Goal: Contribute content: Contribute content

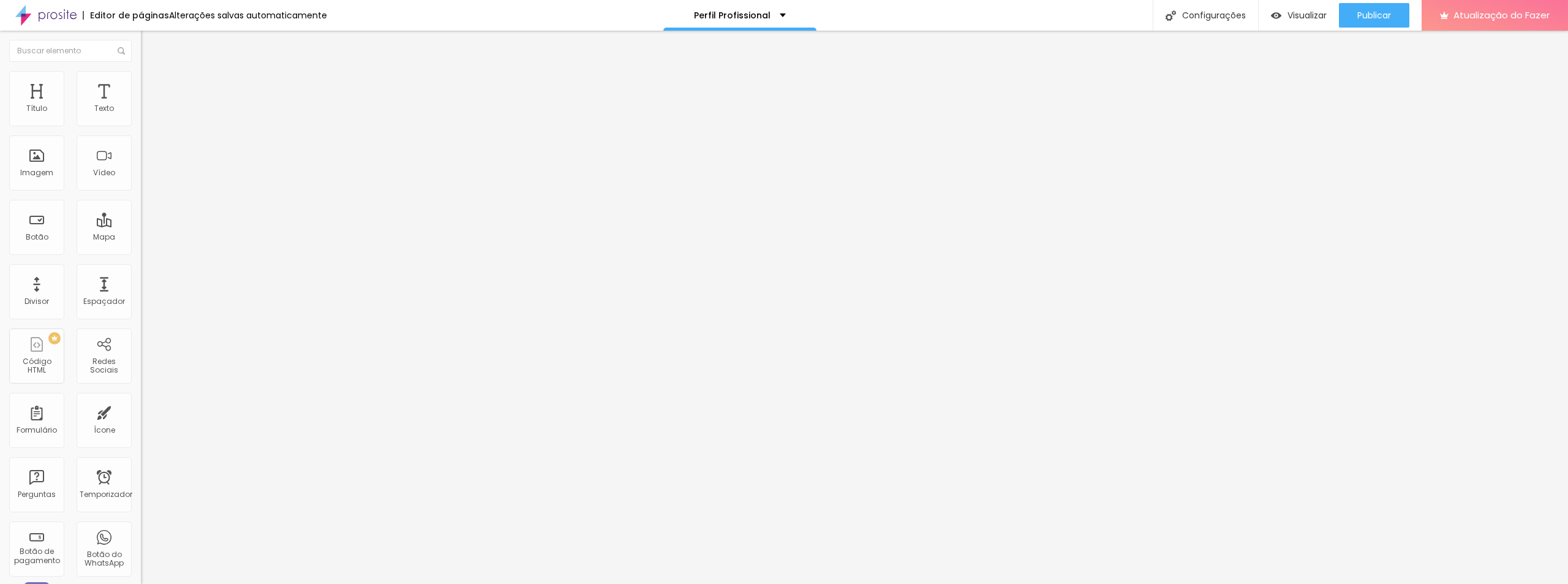
click at [148, 106] on font "Adicionar imagem" at bounding box center [184, 100] width 72 height 11
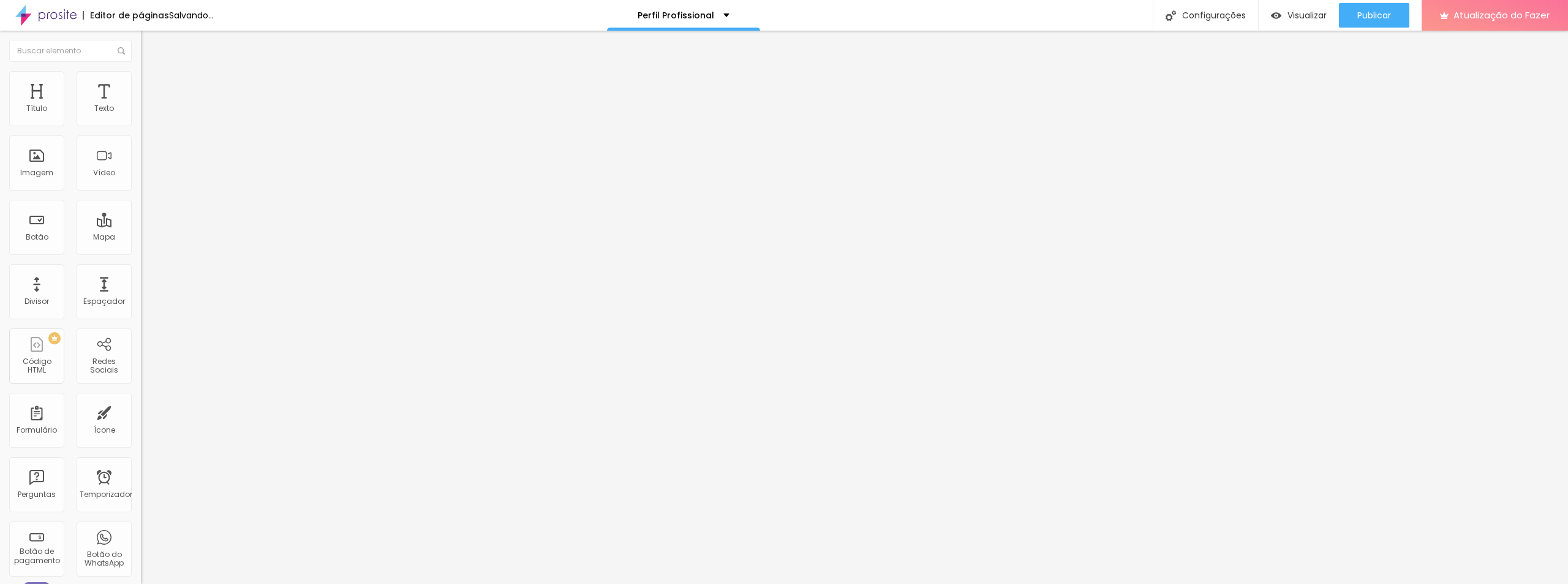
click at [141, 104] on div "Adicionar imagem" at bounding box center [211, 100] width 141 height 9
click at [148, 106] on font "Adicionar imagem" at bounding box center [184, 100] width 72 height 11
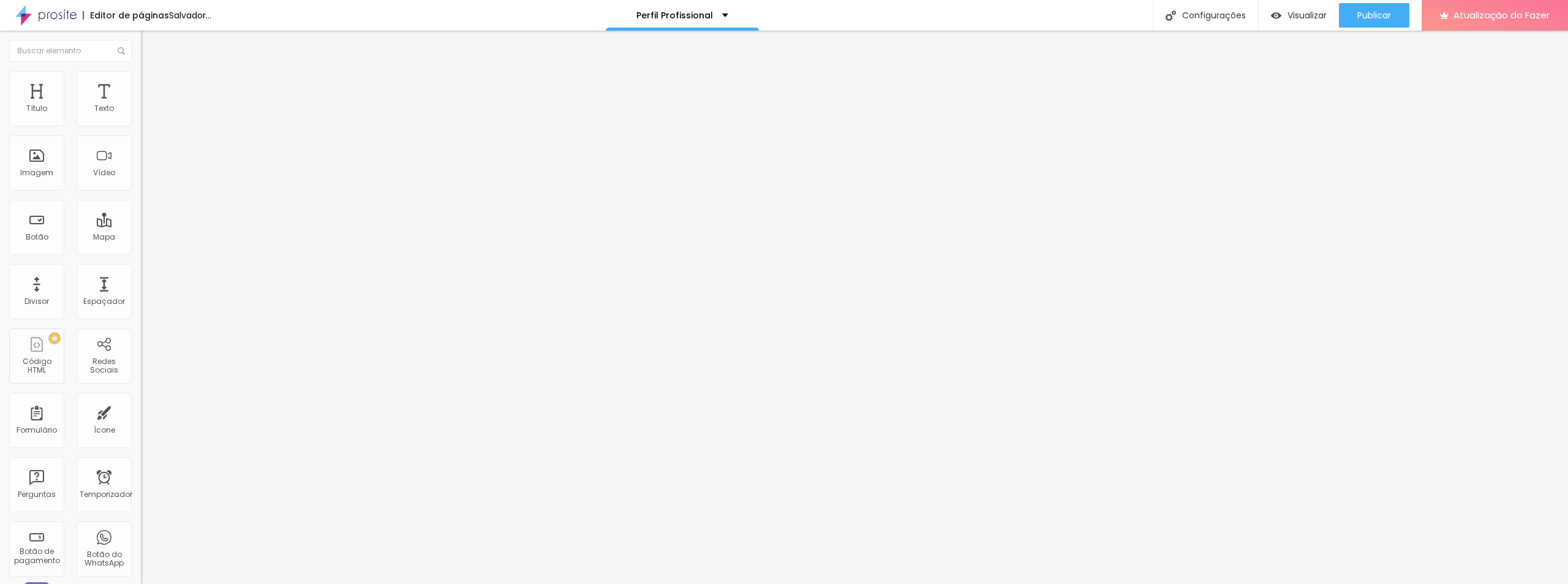
click at [148, 106] on font "Adicionar imagem" at bounding box center [184, 100] width 72 height 11
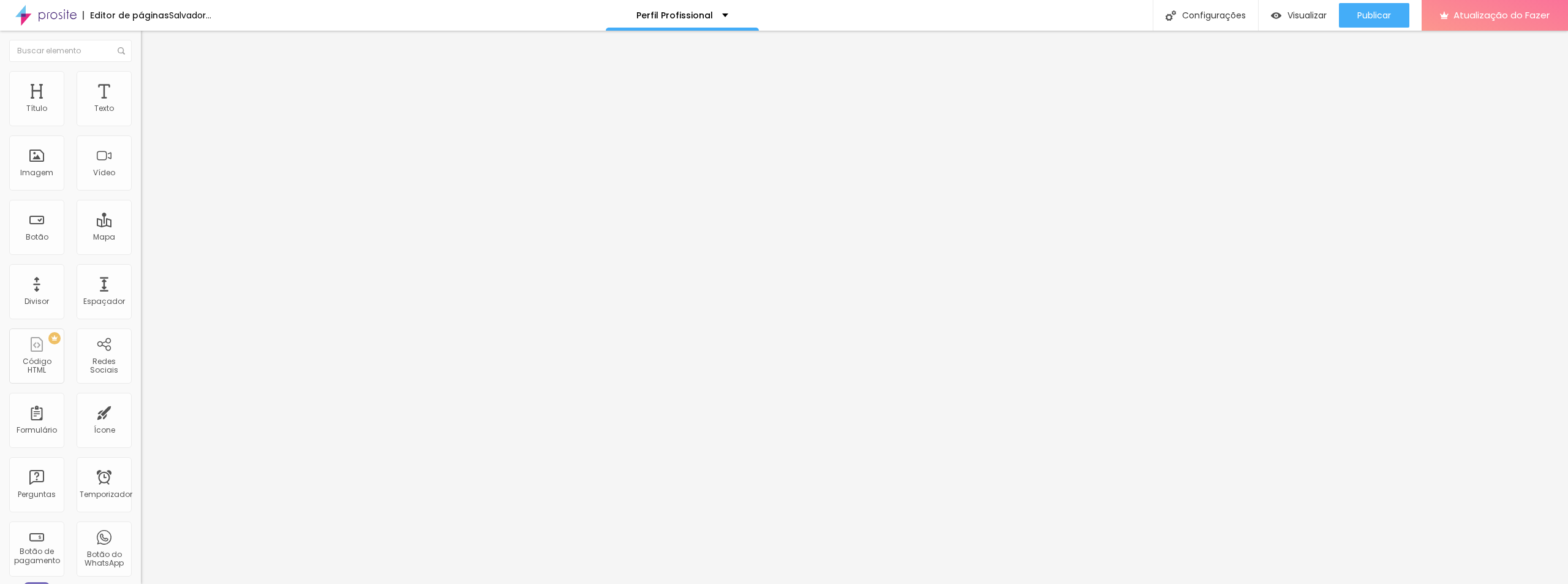
click at [141, 106] on span "Adicionar imagem" at bounding box center [181, 100] width 79 height 11
click at [148, 106] on font "Adicionar imagem" at bounding box center [184, 100] width 72 height 11
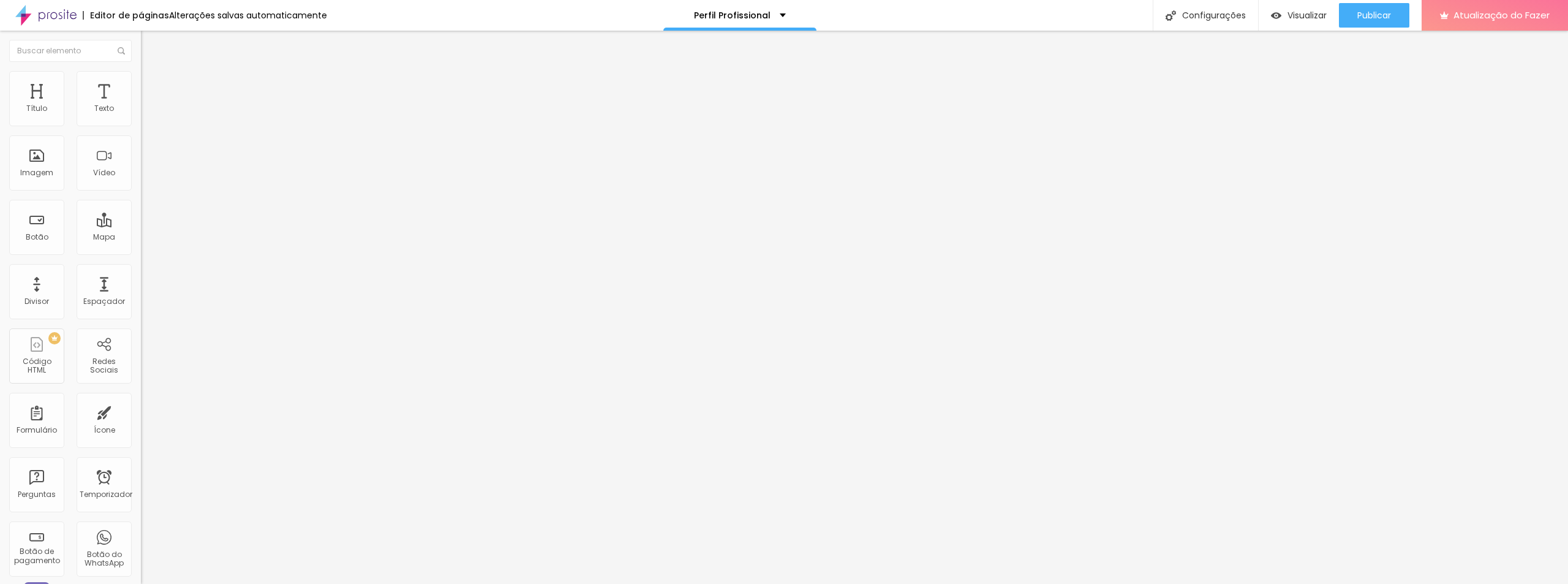
click at [148, 106] on font "Adicionar imagem" at bounding box center [184, 100] width 72 height 11
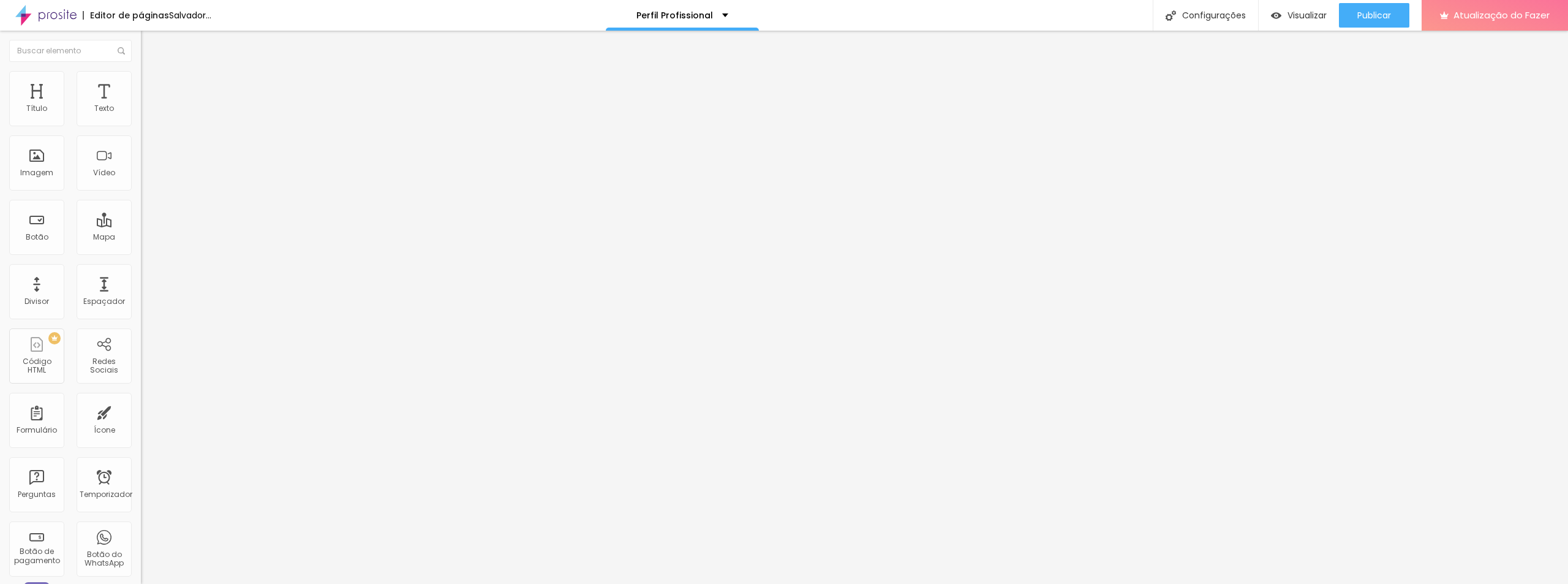
click at [148, 106] on font "Adicionar imagem" at bounding box center [184, 100] width 72 height 11
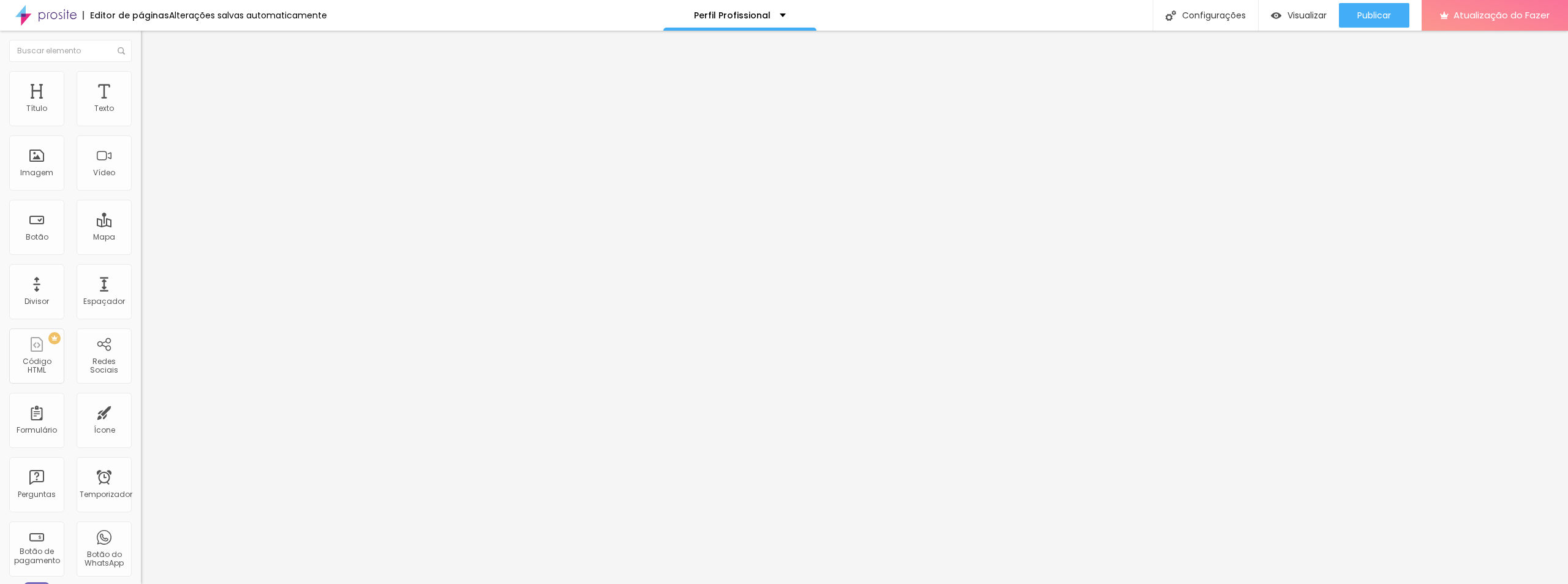
click at [141, 104] on div "Adicionar imagem" at bounding box center [211, 100] width 141 height 9
click at [148, 106] on font "Adicionar imagem" at bounding box center [184, 100] width 72 height 11
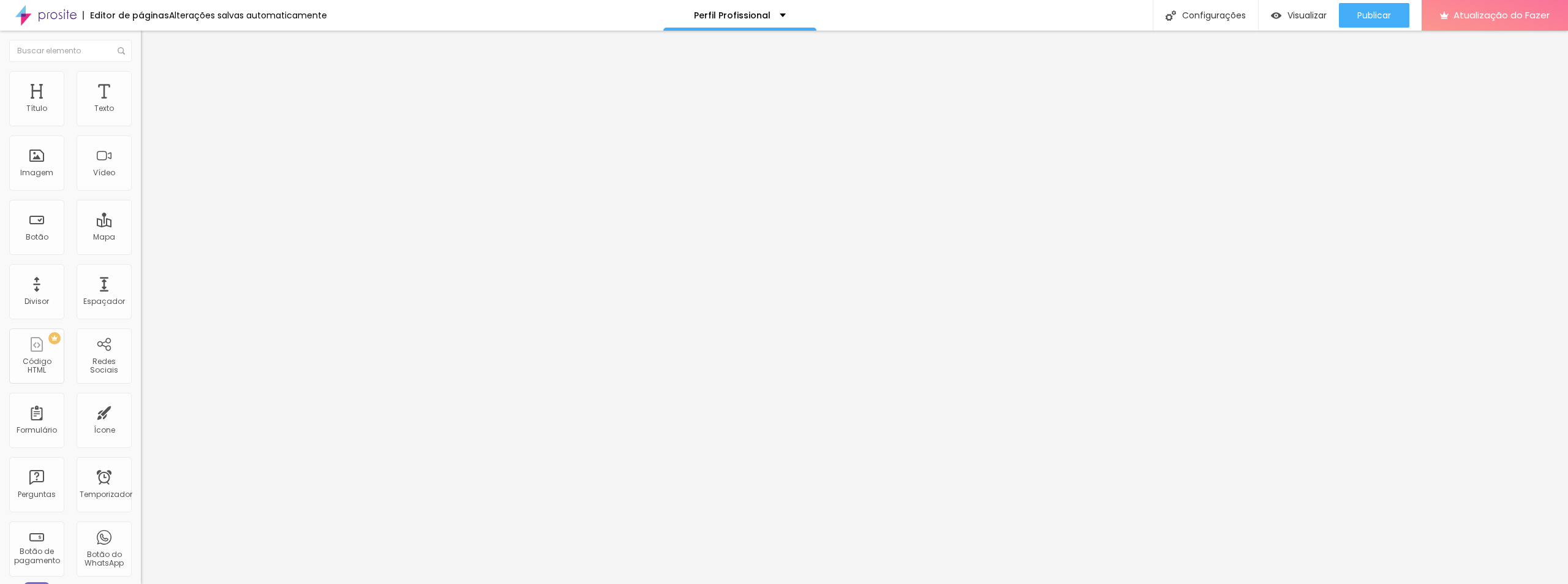
click at [148, 106] on font "Adicionar imagem" at bounding box center [184, 100] width 72 height 11
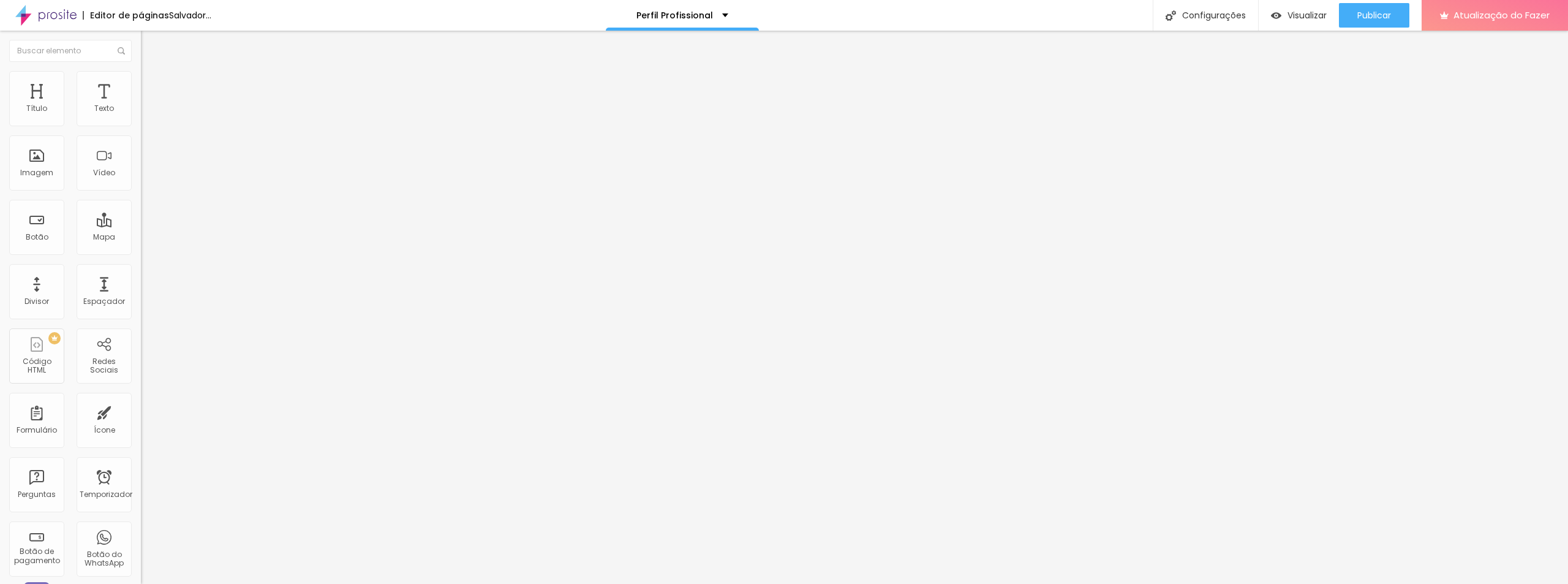
click at [141, 106] on span "Adicionar imagem" at bounding box center [181, 100] width 79 height 11
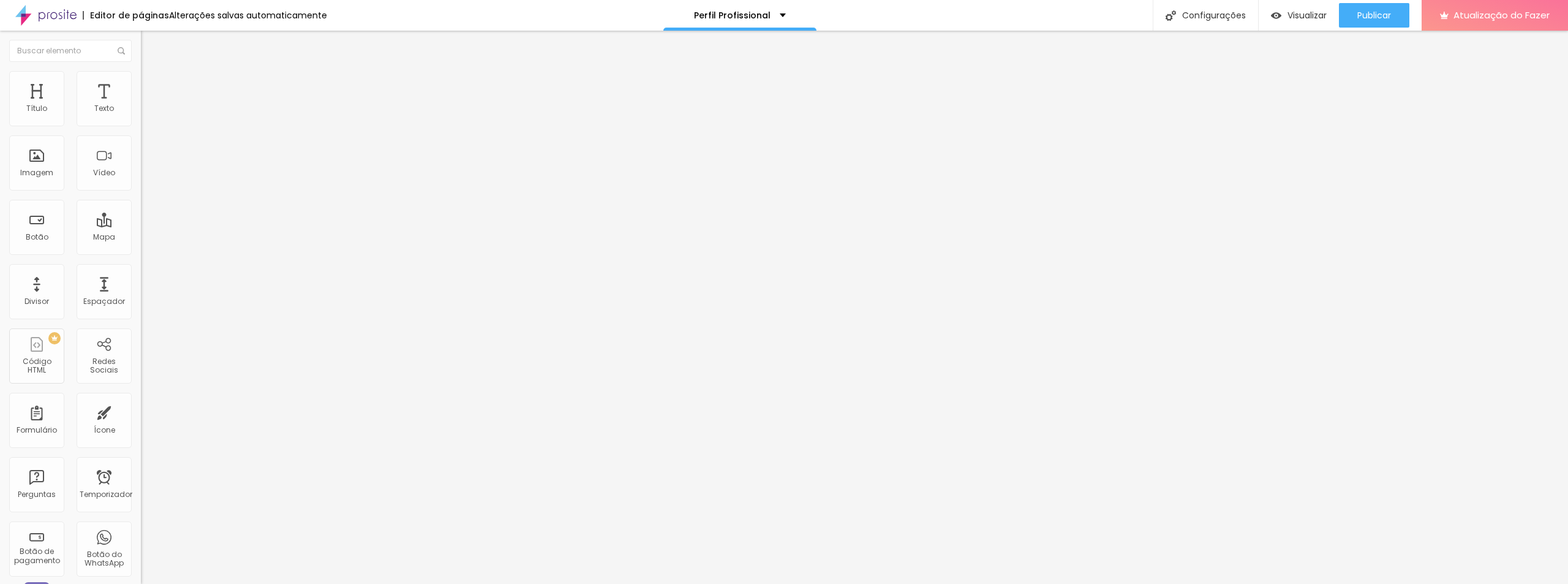
click at [148, 106] on font "Adicionar imagem" at bounding box center [184, 100] width 72 height 11
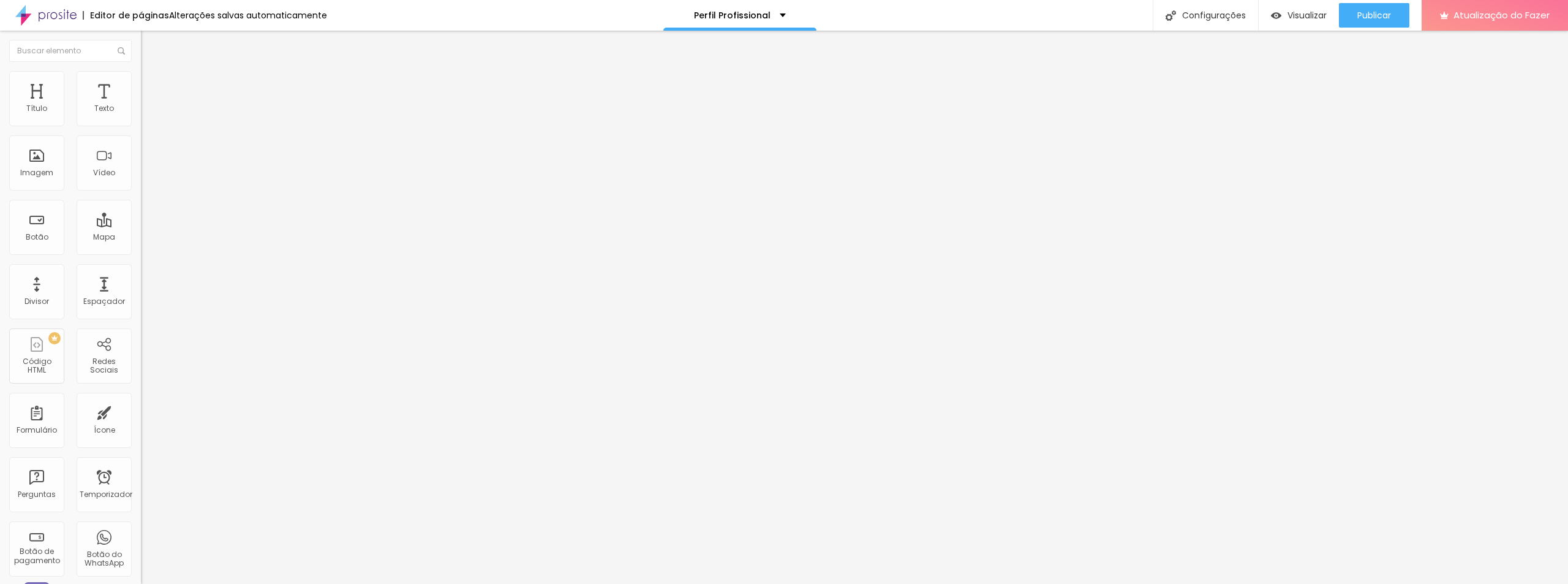
click at [148, 106] on font "Adicionar imagem" at bounding box center [184, 100] width 72 height 11
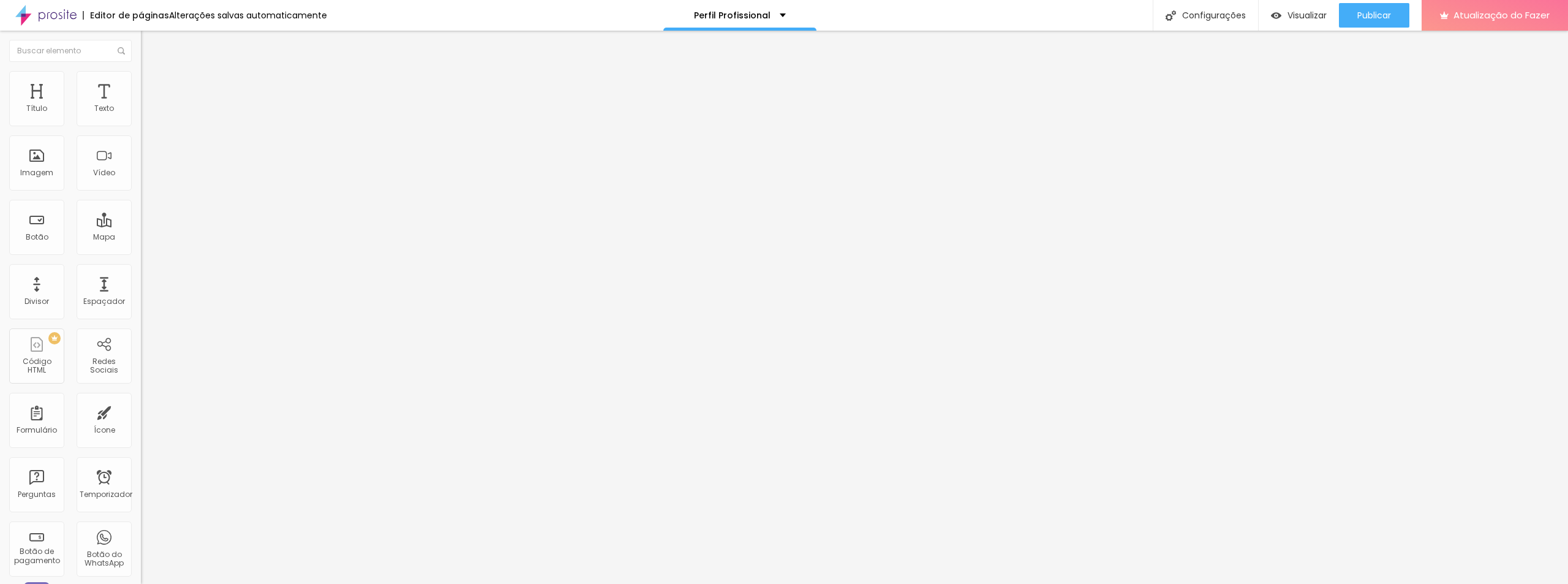
click at [148, 106] on font "Adicionar imagem" at bounding box center [184, 100] width 72 height 11
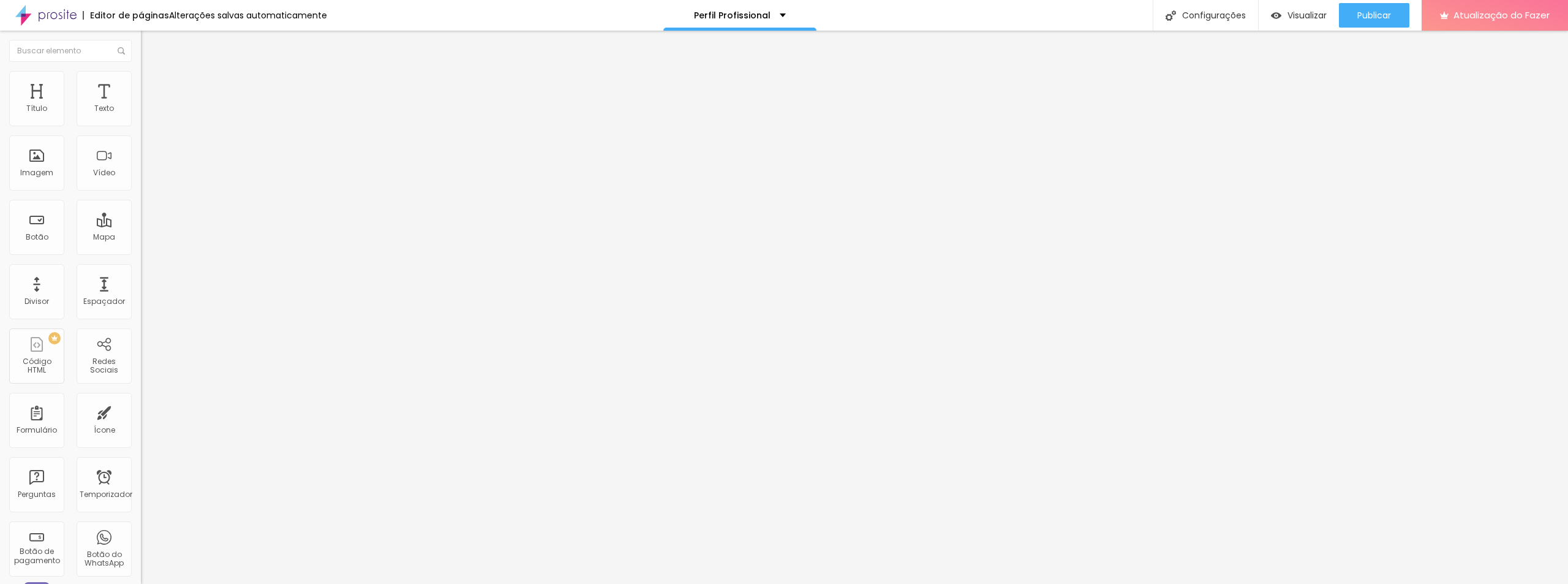
click at [148, 106] on font "Adicionar imagem" at bounding box center [184, 100] width 72 height 11
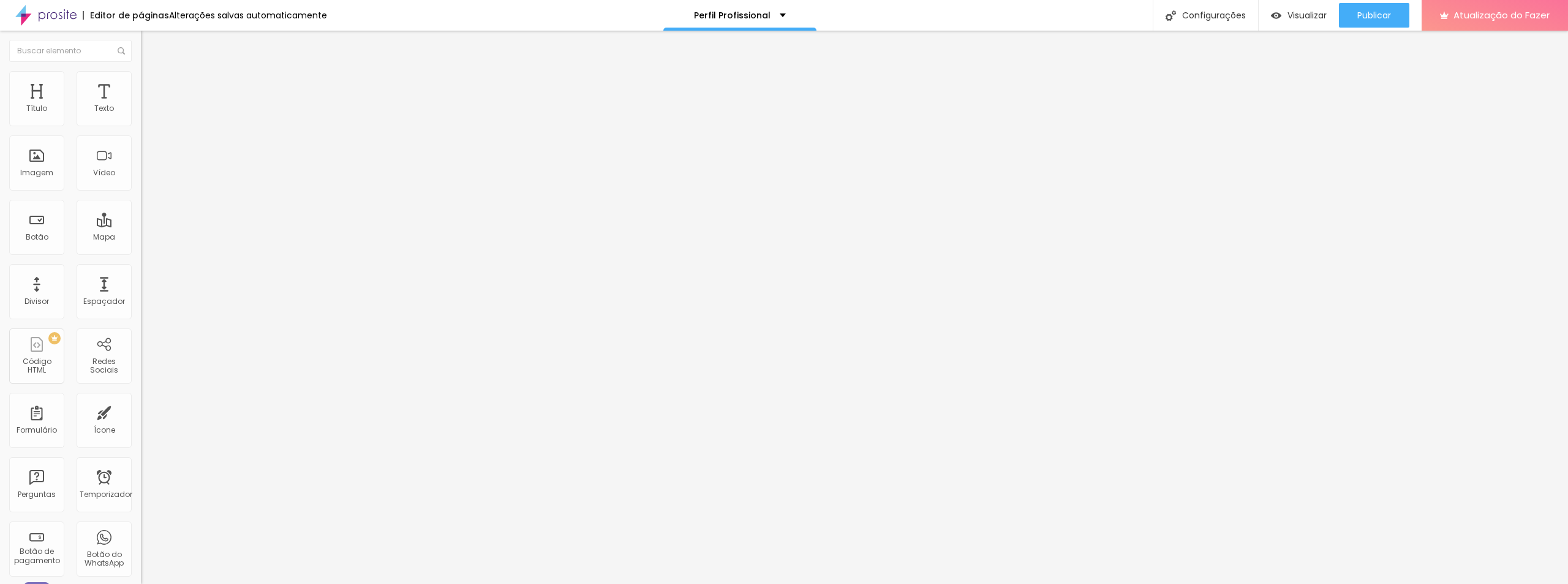
click at [148, 106] on font "Adicionar imagem" at bounding box center [184, 100] width 72 height 11
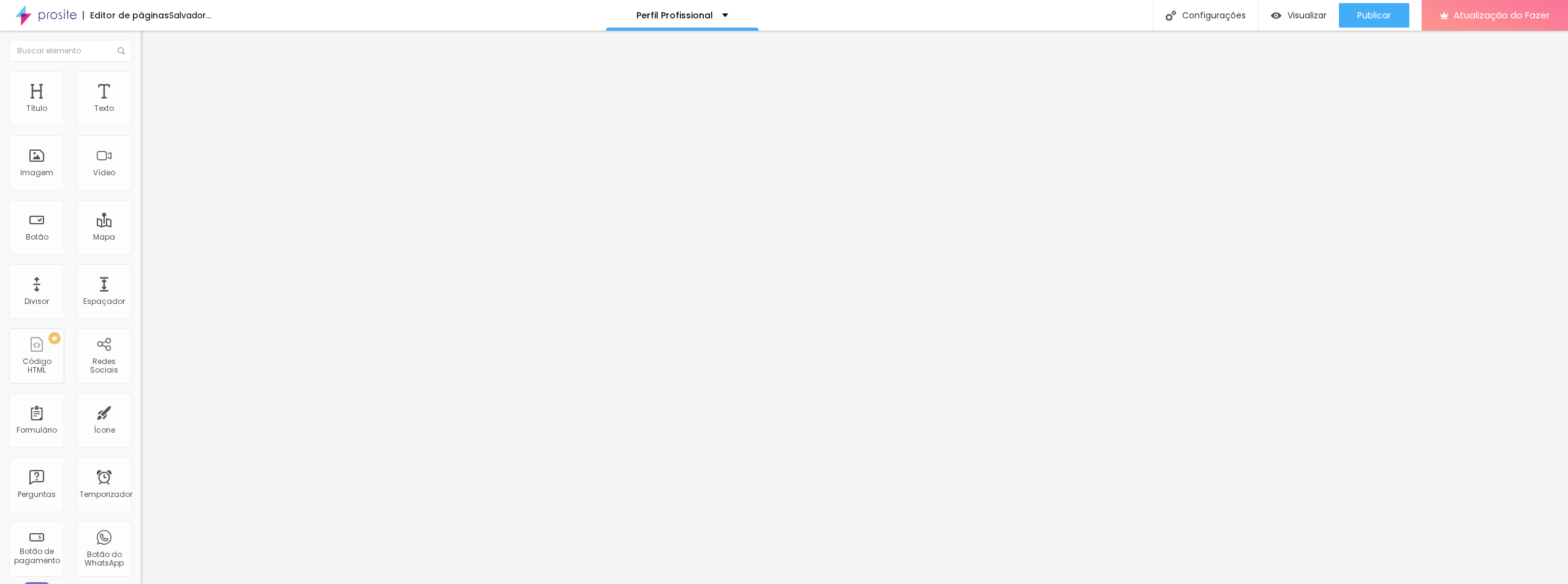
click at [148, 106] on font "Adicionar imagem" at bounding box center [184, 100] width 72 height 11
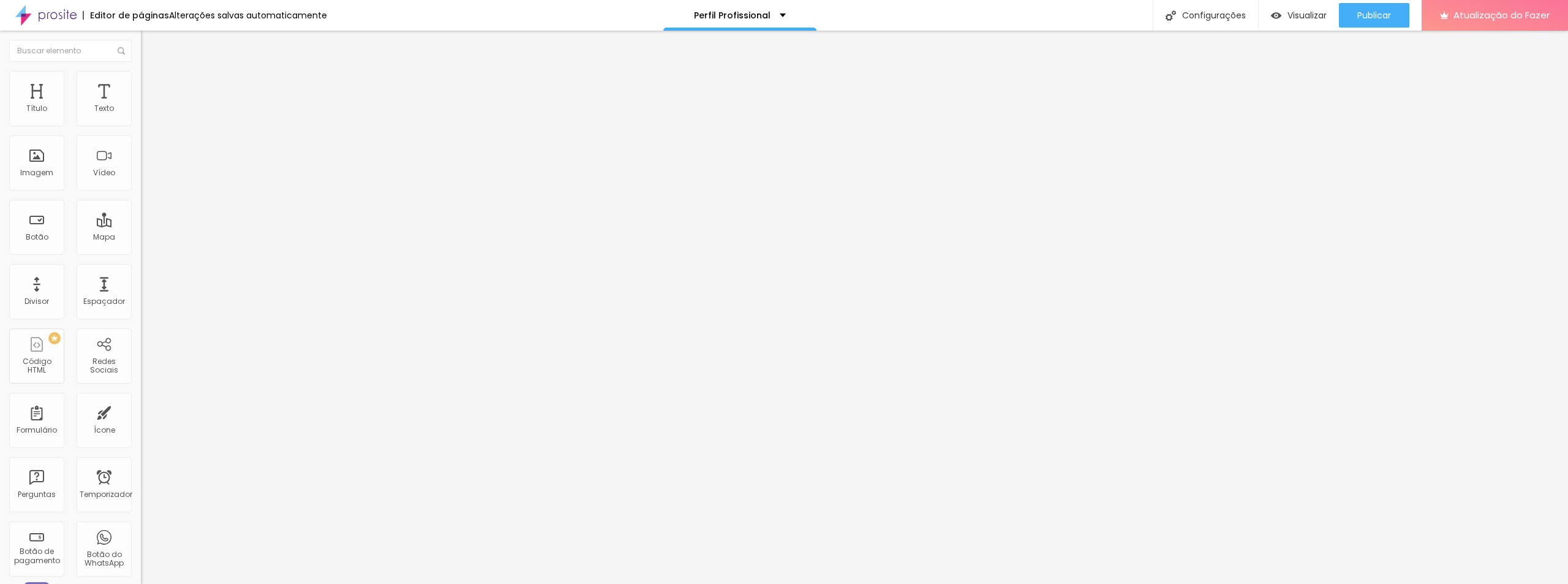
click at [148, 106] on font "Adicionar imagem" at bounding box center [184, 100] width 72 height 11
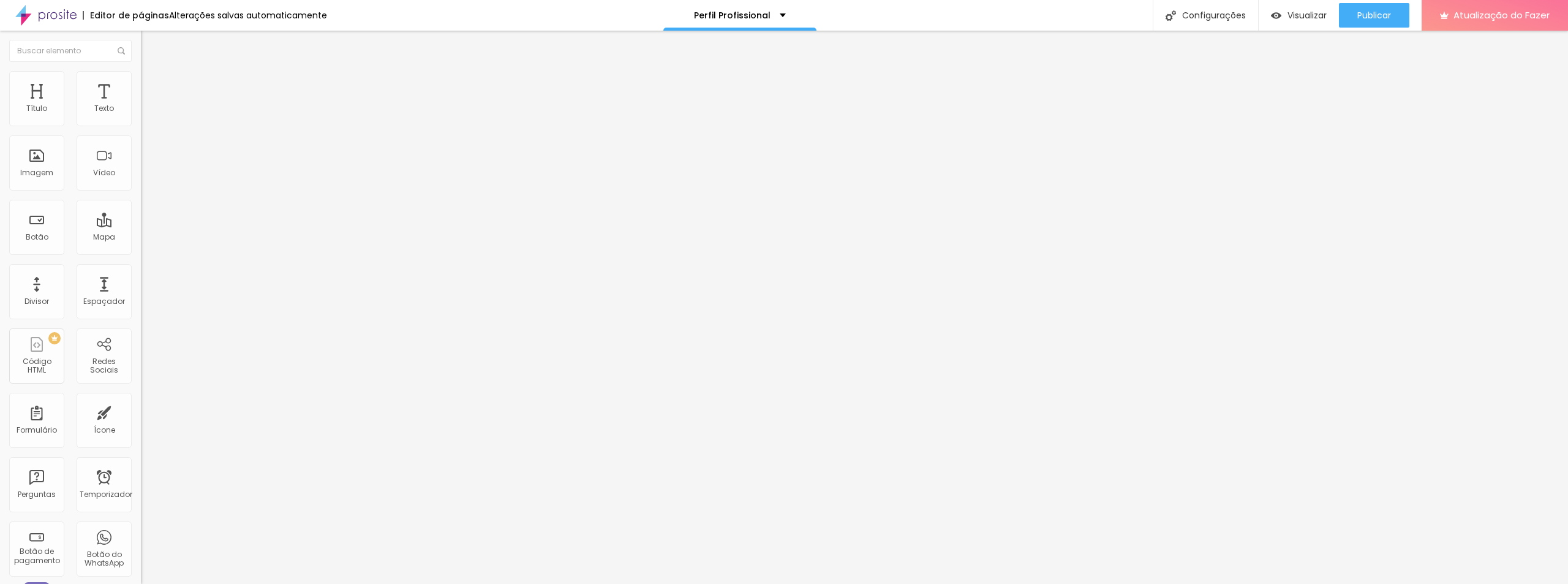
click at [1367, 13] on font "Publicar" at bounding box center [1374, 15] width 34 height 12
click at [1311, 7] on div "Visualizar" at bounding box center [1288, 15] width 56 height 25
